Goal: Task Accomplishment & Management: Use online tool/utility

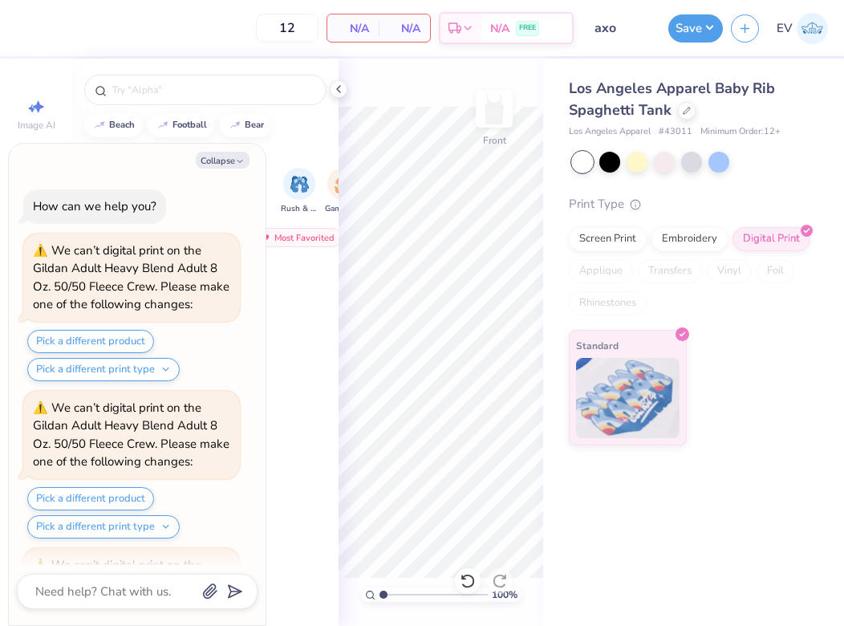
scroll to position [689, 0]
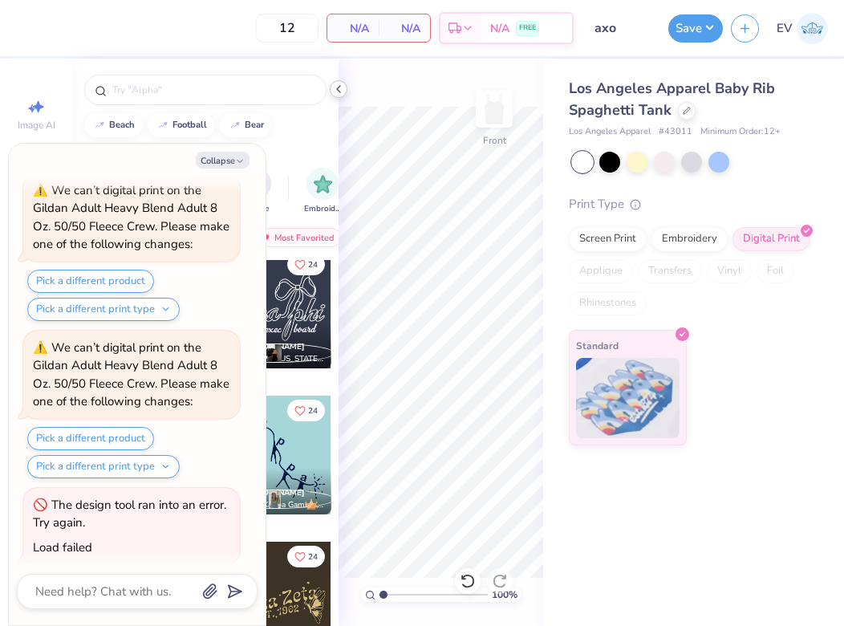
click at [340, 84] on icon at bounding box center [338, 89] width 13 height 13
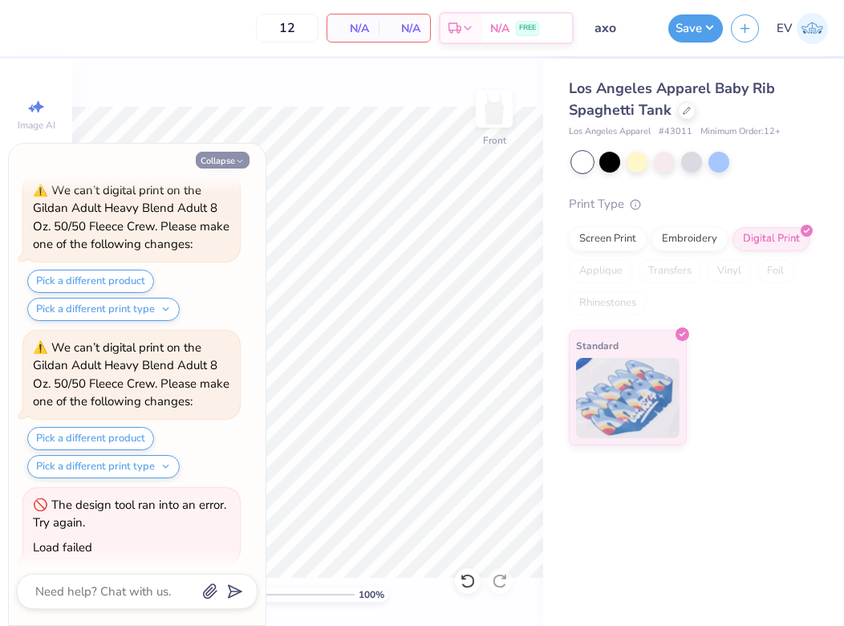
click at [230, 160] on button "Collapse" at bounding box center [223, 160] width 54 height 17
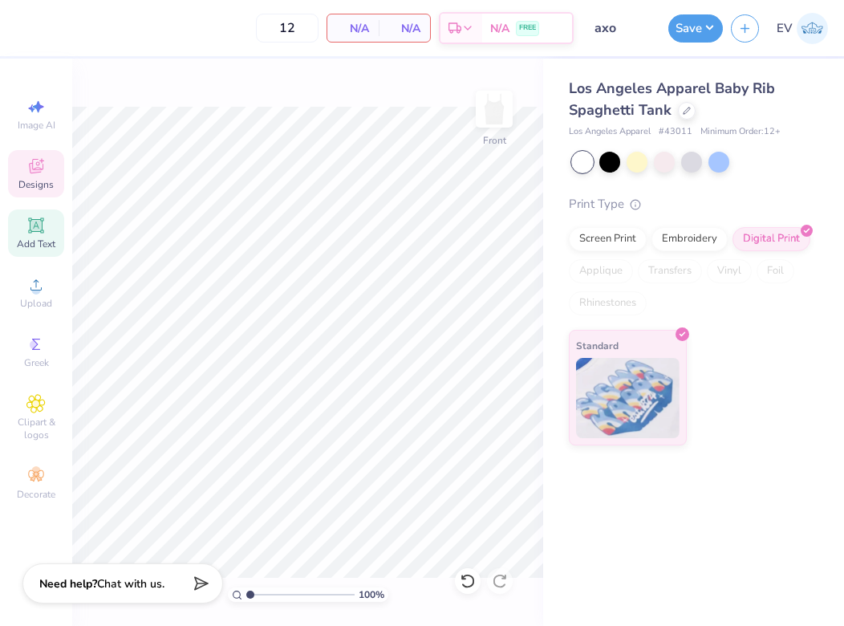
click at [47, 226] on div "Add Text" at bounding box center [36, 232] width 56 height 47
click at [39, 298] on span "Upload" at bounding box center [36, 303] width 32 height 13
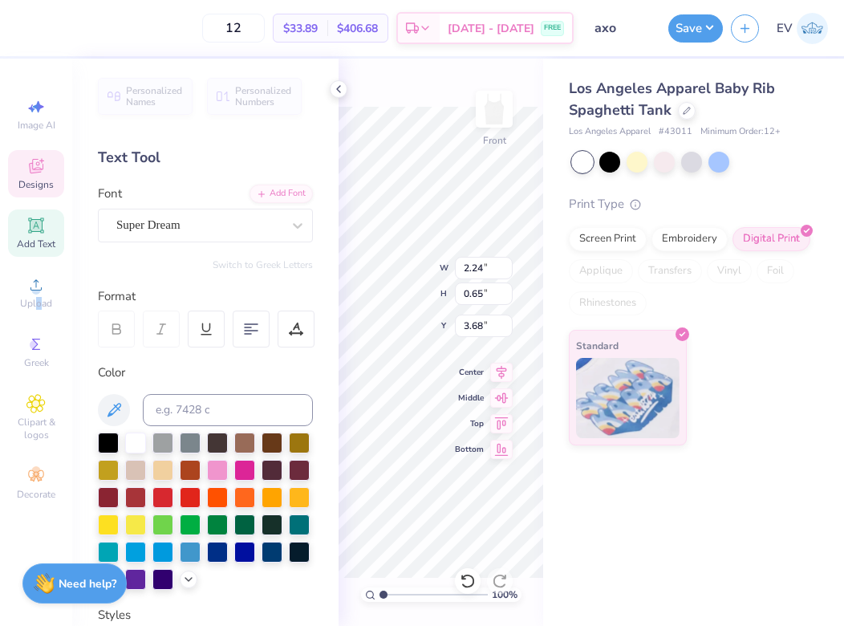
click at [47, 173] on div "Designs" at bounding box center [36, 173] width 56 height 47
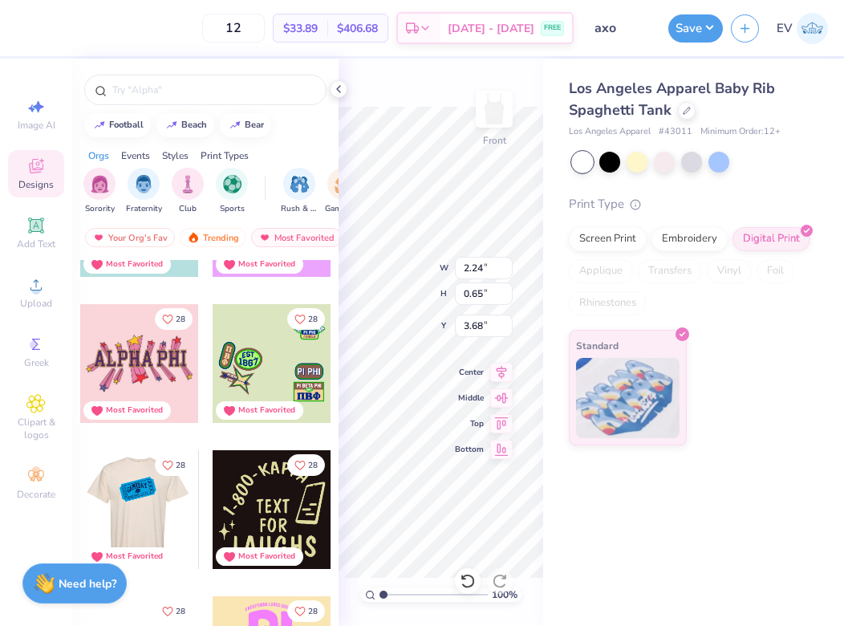
scroll to position [17615, 0]
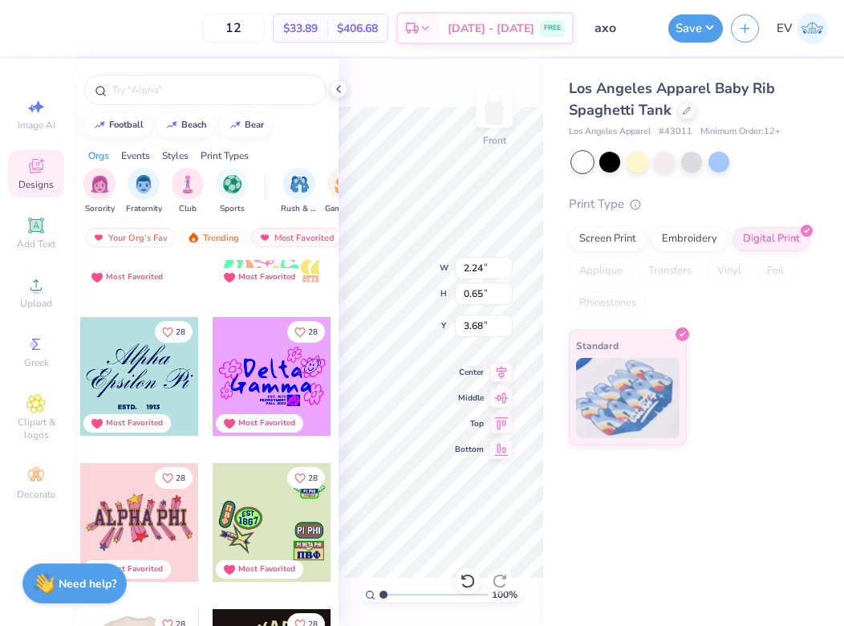
click at [287, 513] on div at bounding box center [272, 522] width 119 height 119
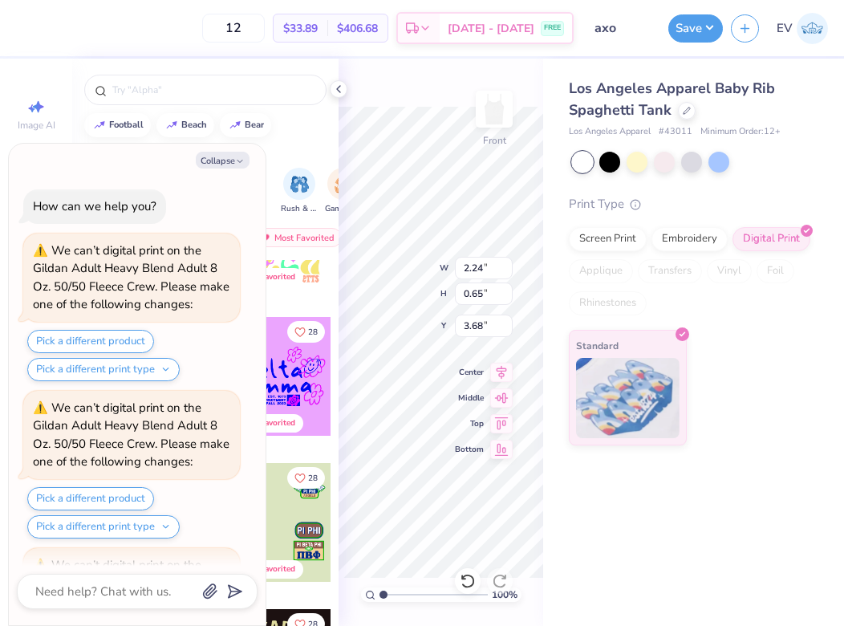
type textarea "x"
type input "4.62"
type input "3.30"
type input "2.35"
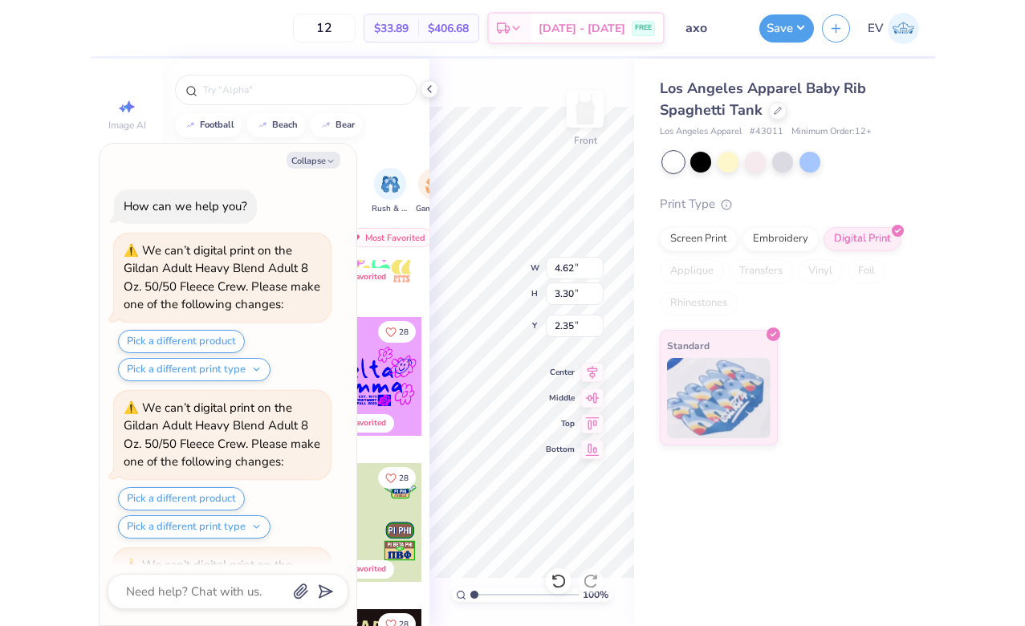
scroll to position [768, 0]
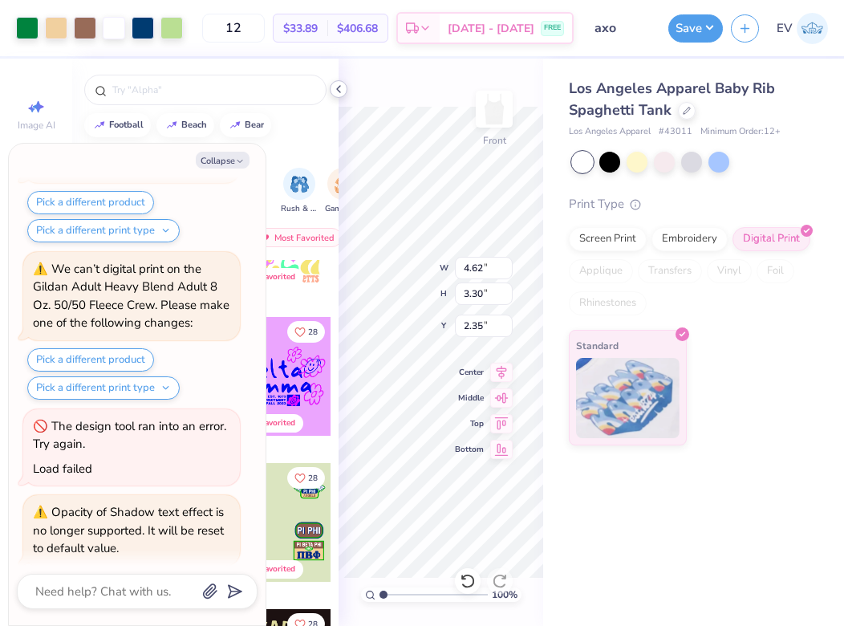
click at [338, 84] on icon at bounding box center [338, 89] width 13 height 13
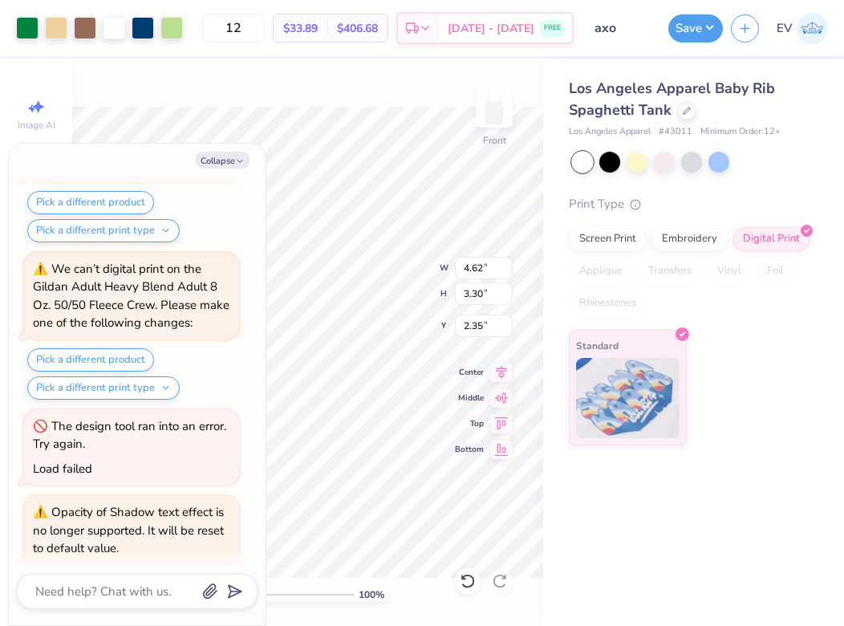
click at [229, 169] on div "Collapse How can we help you? We can’t digital print on the Gildan Adult Heavy …" at bounding box center [137, 384] width 257 height 481
click at [221, 161] on button "Collapse" at bounding box center [223, 160] width 54 height 17
type textarea "x"
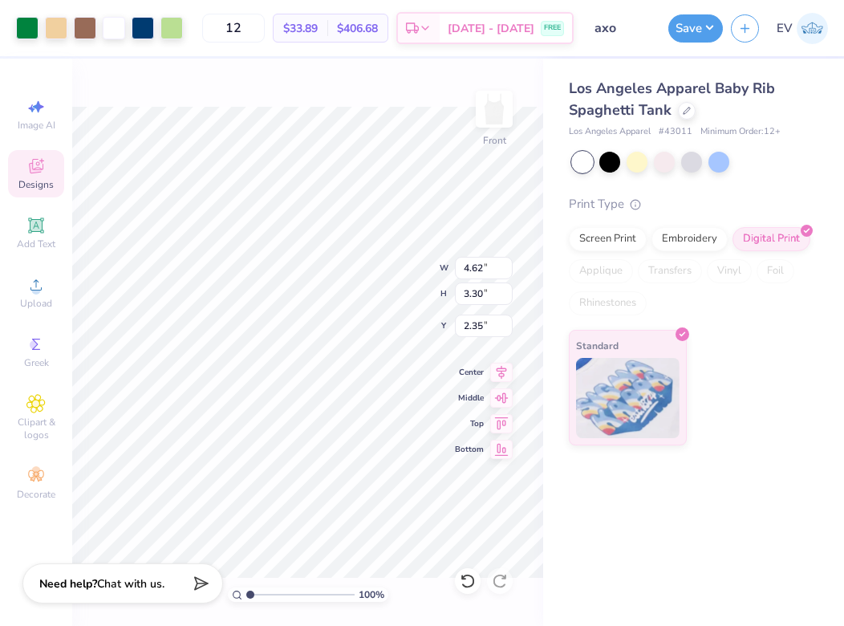
type input "0.84"
type input "0.60"
type input "5.07"
type input "2.24"
type input "0.65"
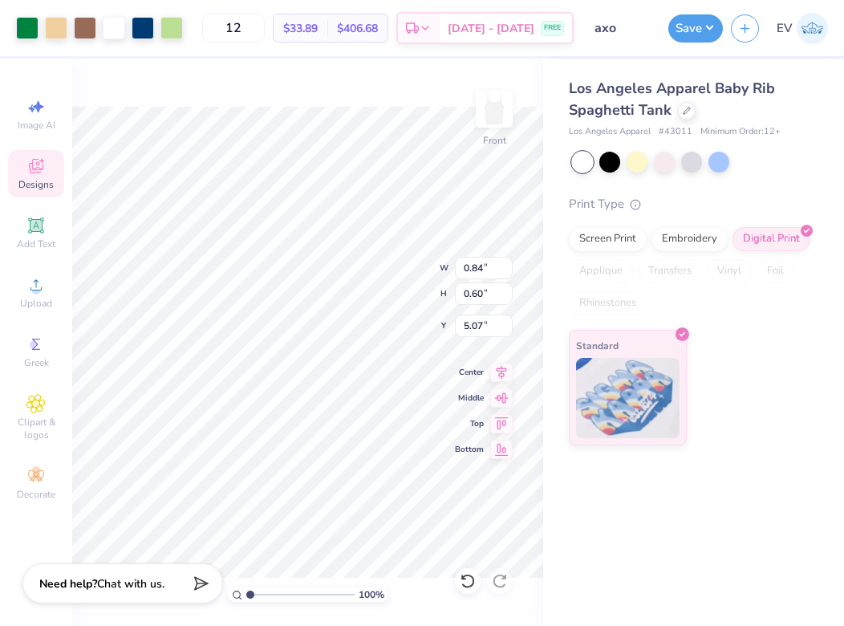
type input "3.68"
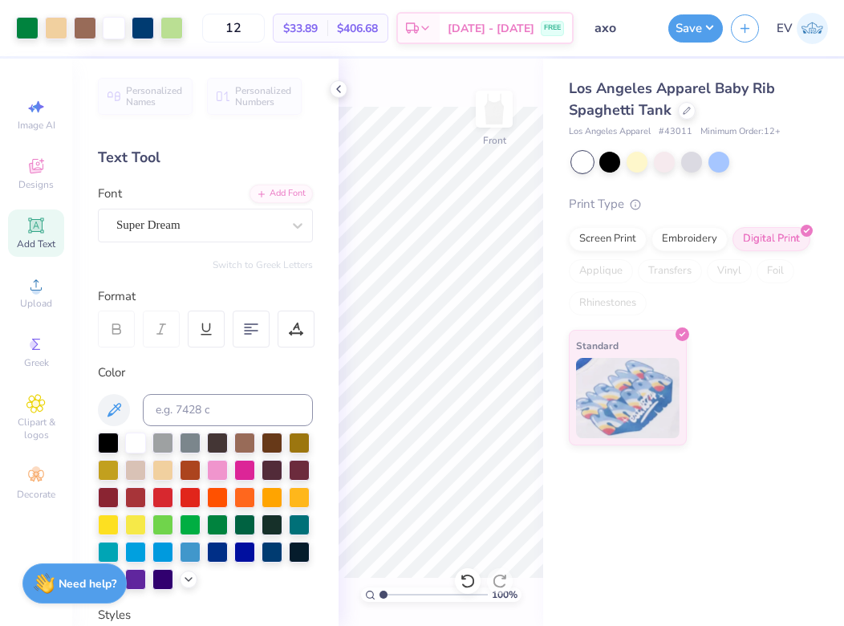
click at [334, 441] on div "Art colors 12 $33.89 Per Item $406.68 Total Est. Delivery [DATE] - [DATE] FREE …" at bounding box center [422, 313] width 844 height 626
click at [502, 274] on div "100 % Front W 0.84 0.84 " H 0.60 0.60 " Y 5.07 5.07 " Center Middle Top Bottom" at bounding box center [441, 342] width 205 height 567
click at [341, 85] on icon at bounding box center [338, 89] width 13 height 13
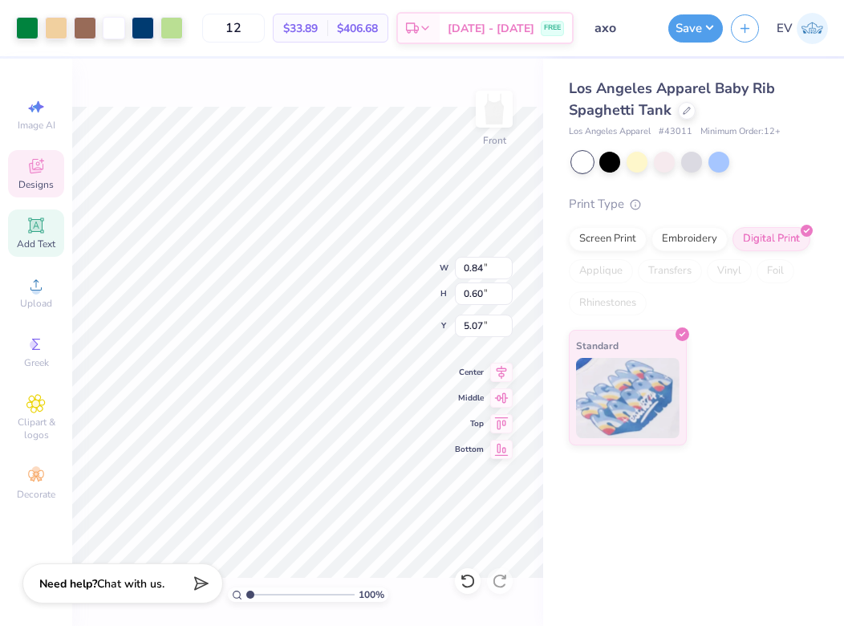
type input "4.69"
type input "3.34"
type input "1.83"
type input "1.27"
type input "1.29"
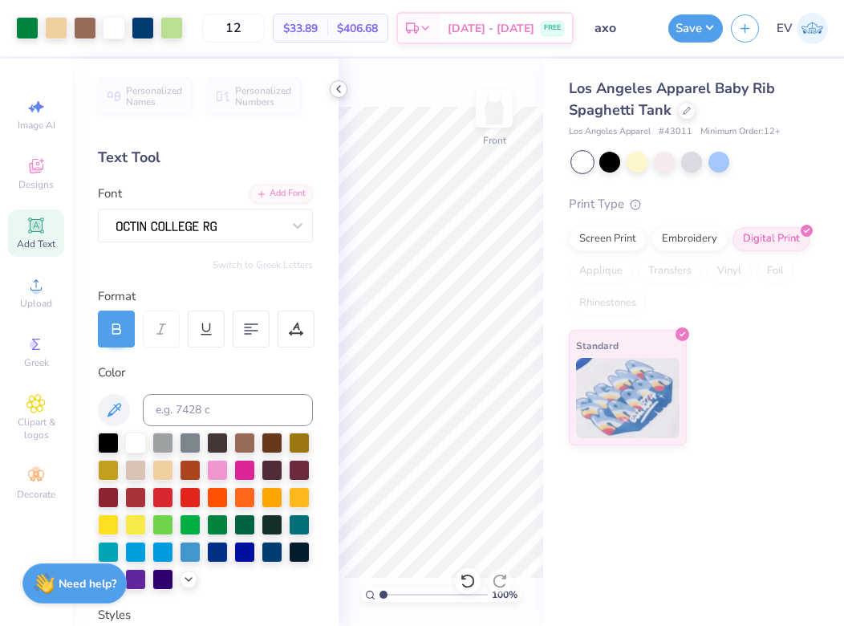
click at [339, 86] on icon at bounding box center [338, 89] width 13 height 13
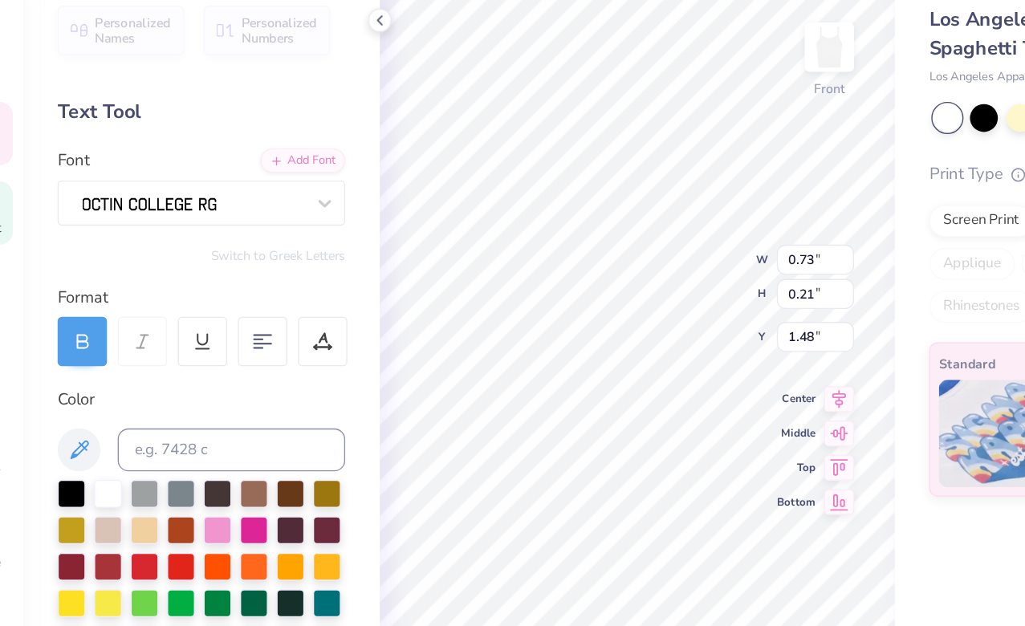
type input "0.73"
type input "0.21"
type input "1.48"
type input "0.52"
type input "0.16"
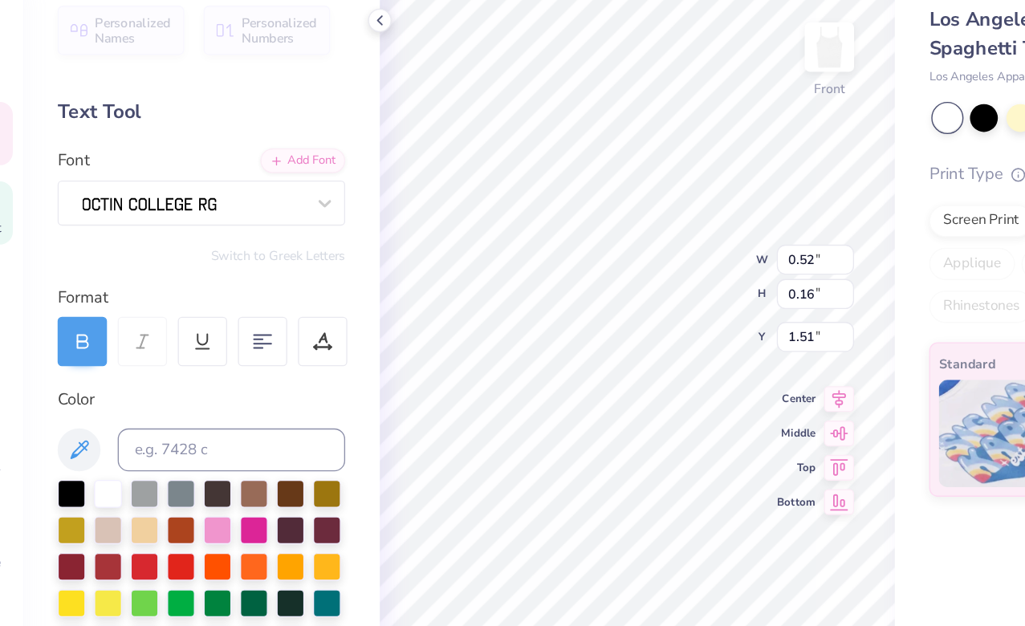
type input "1.55"
type textarea "P"
type textarea "Deegee"
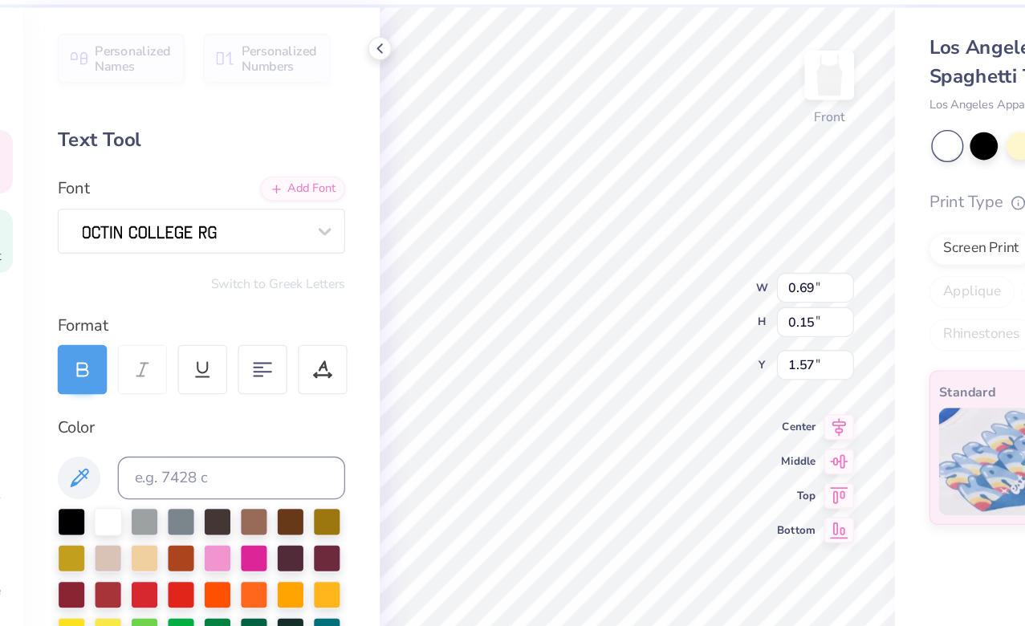
type input "0.59"
type input "0.13"
type input "1.49"
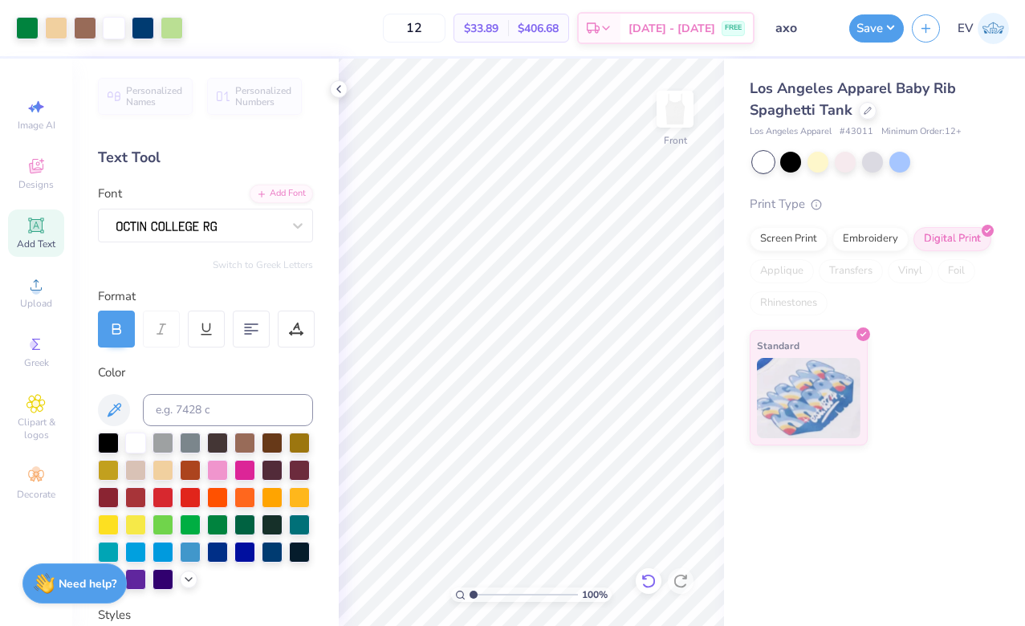
click at [655, 573] on div at bounding box center [649, 581] width 26 height 26
click at [655, 573] on icon at bounding box center [648, 581] width 16 height 16
click at [649, 575] on icon at bounding box center [648, 581] width 16 height 16
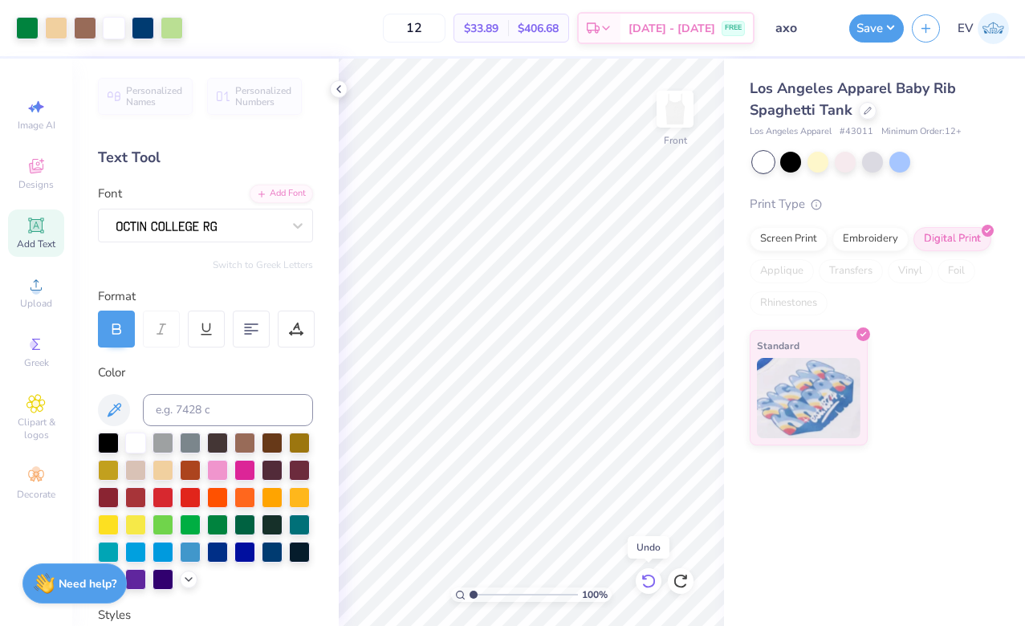
click at [649, 575] on icon at bounding box center [648, 581] width 16 height 16
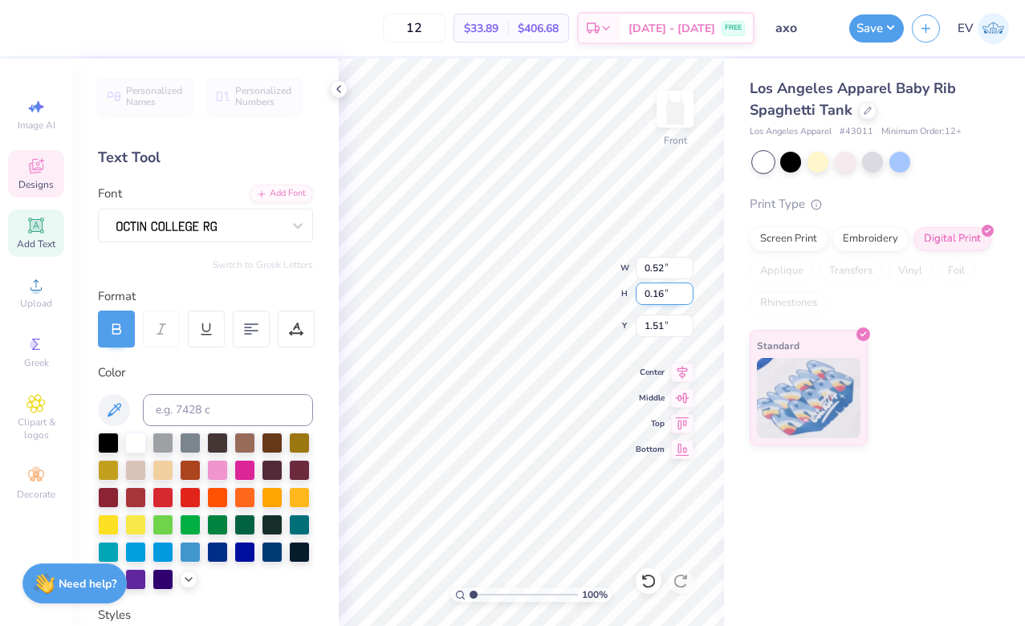
type textarea "P"
type textarea "DEEGEE"
click at [542, 265] on div "100 % Front W 0.52 H 0.16 Y 1.51 Center Middle Top Bottom" at bounding box center [531, 342] width 385 height 567
type input "1.48"
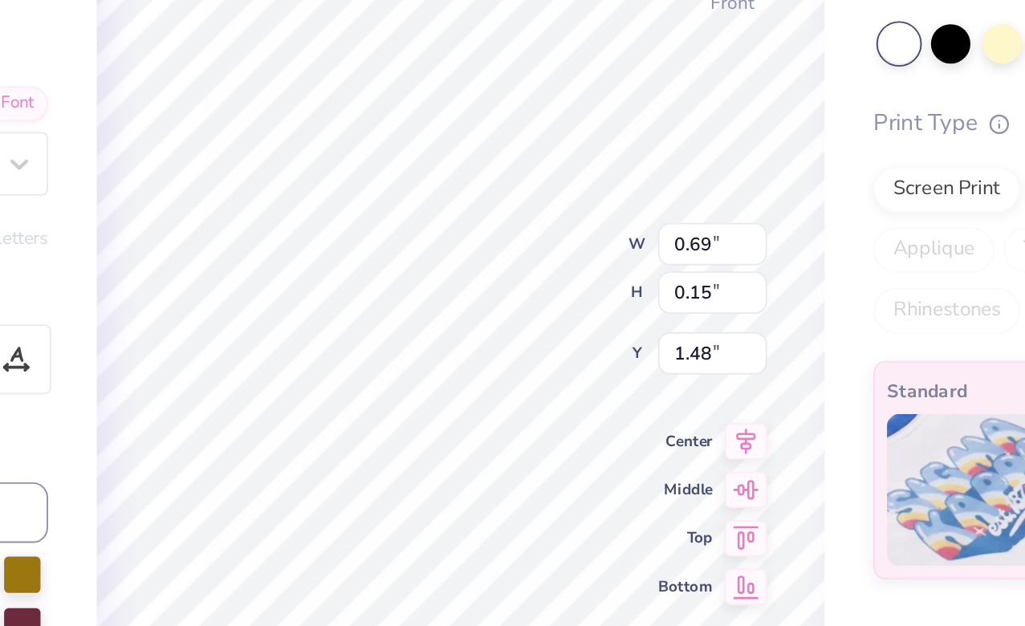
type input "1.56"
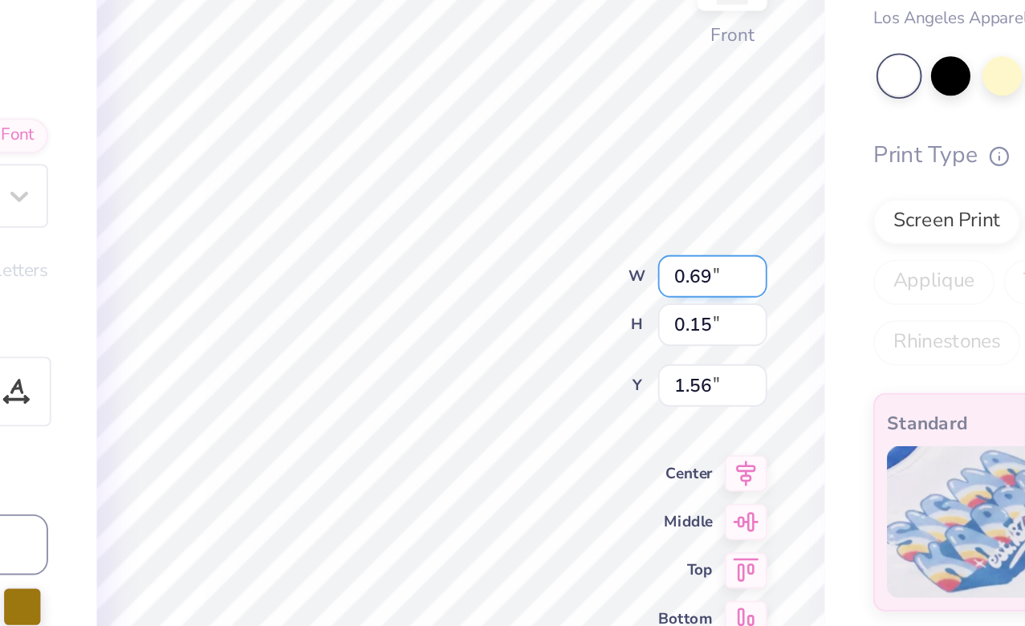
type input "0.73"
type input "0.21"
type input "1.50"
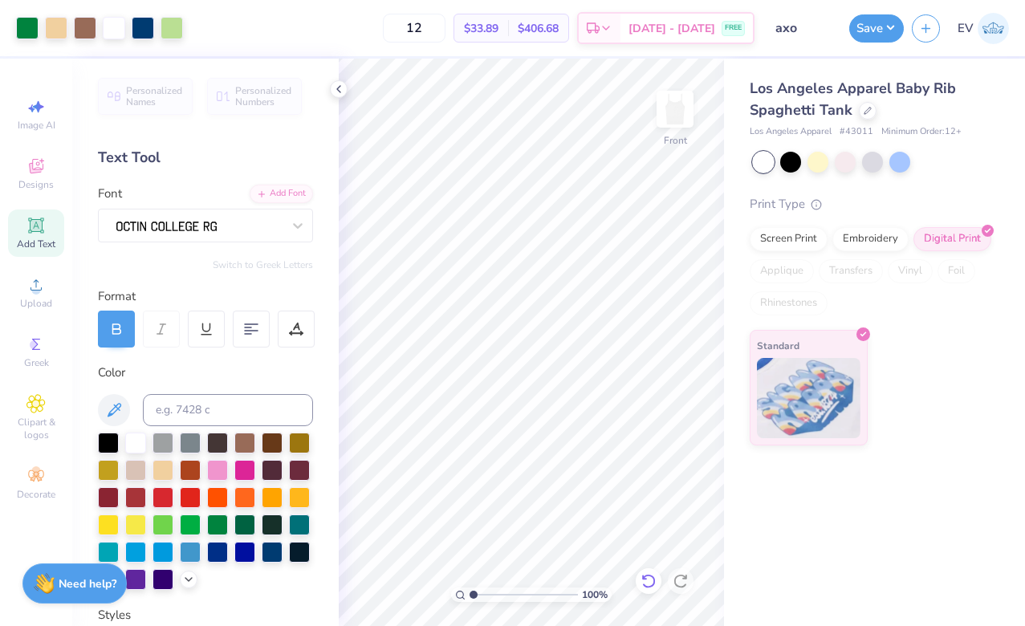
click at [636, 577] on div at bounding box center [649, 581] width 26 height 26
click at [644, 577] on icon at bounding box center [644, 576] width 3 height 3
click at [648, 578] on icon at bounding box center [648, 581] width 16 height 16
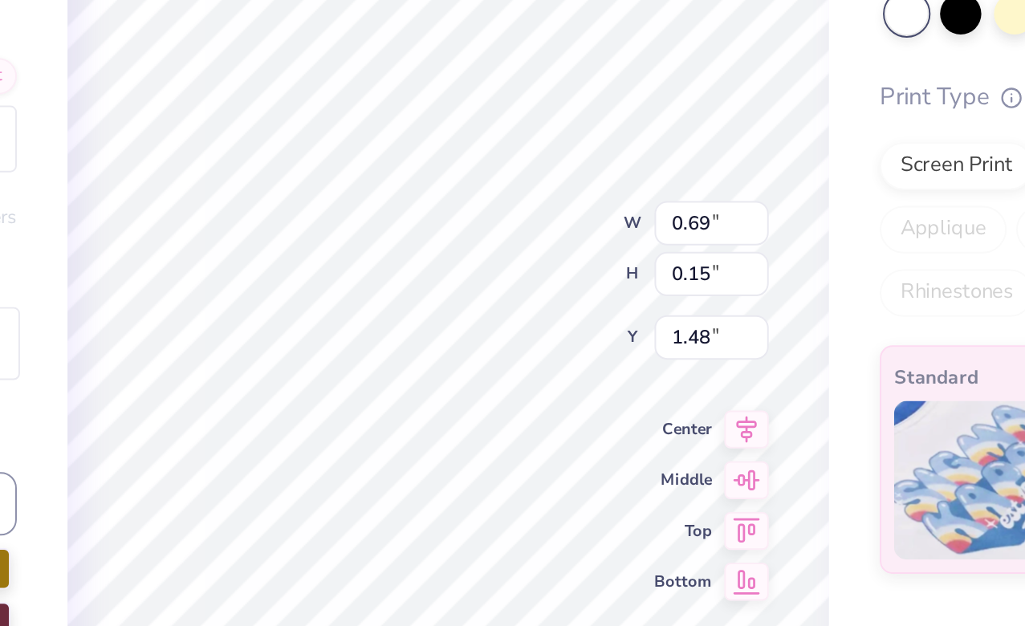
type input "1.56"
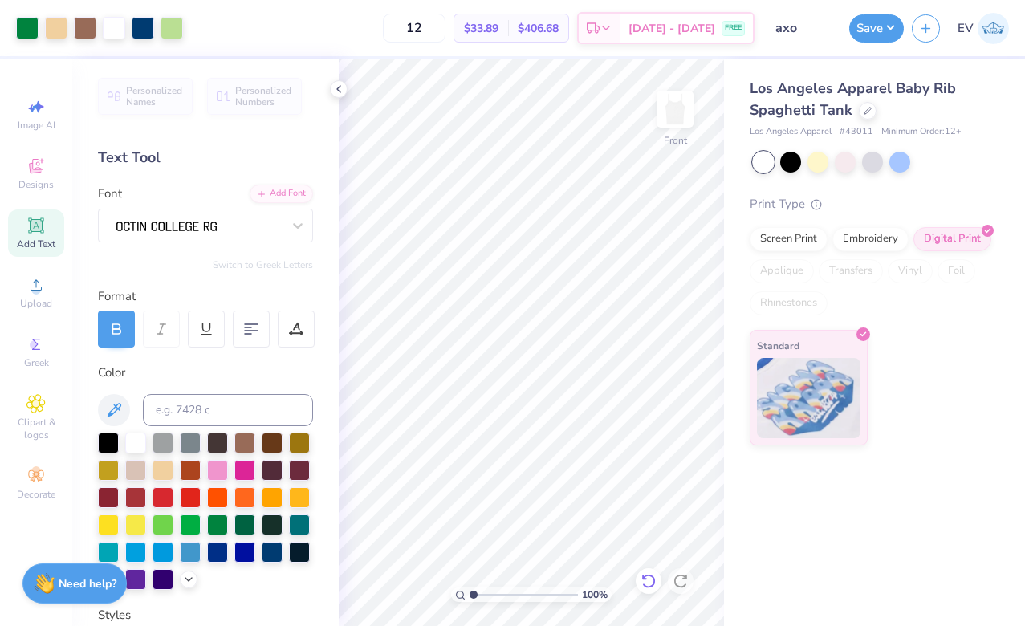
click at [656, 581] on icon at bounding box center [648, 581] width 16 height 16
click at [651, 580] on icon at bounding box center [648, 581] width 16 height 16
